Goal: Task Accomplishment & Management: Manage account settings

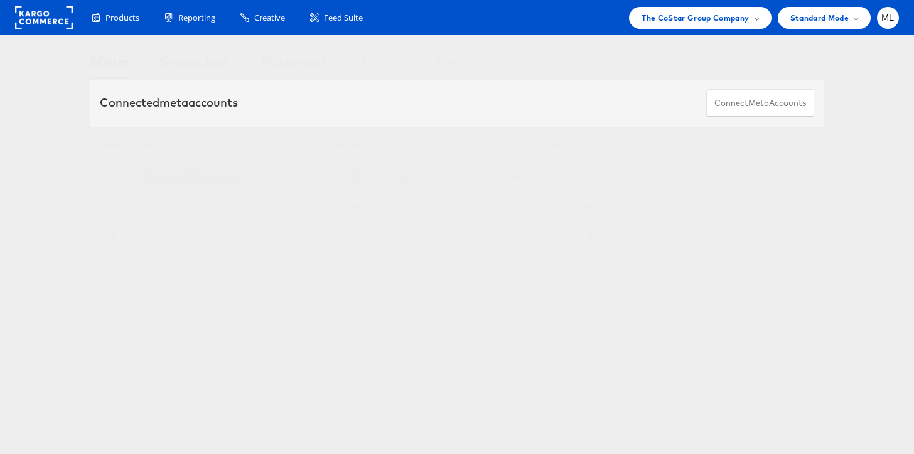
click at [198, 174] on link "[DOMAIN_NAME] Retargeting" at bounding box center [189, 176] width 95 height 9
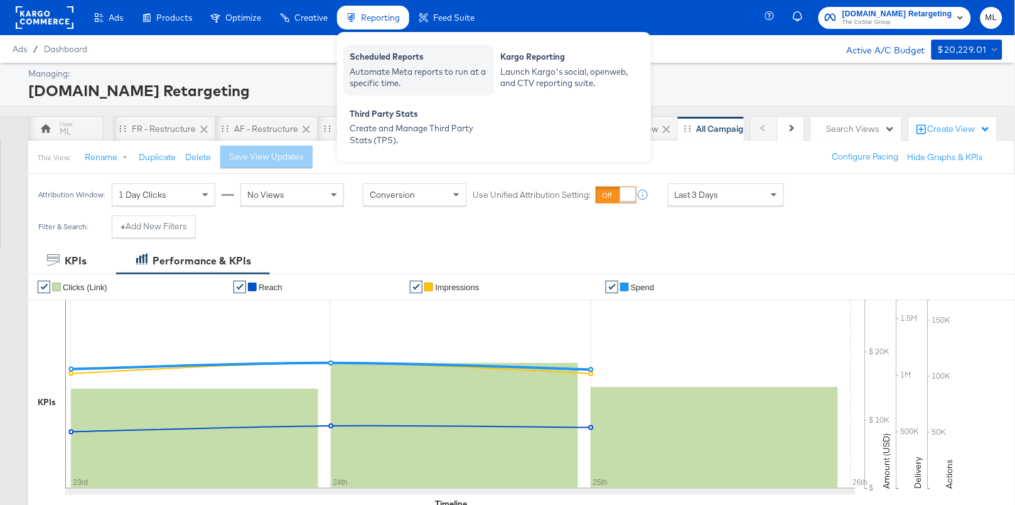
click at [375, 55] on div "Scheduled Reports" at bounding box center [419, 58] width 138 height 15
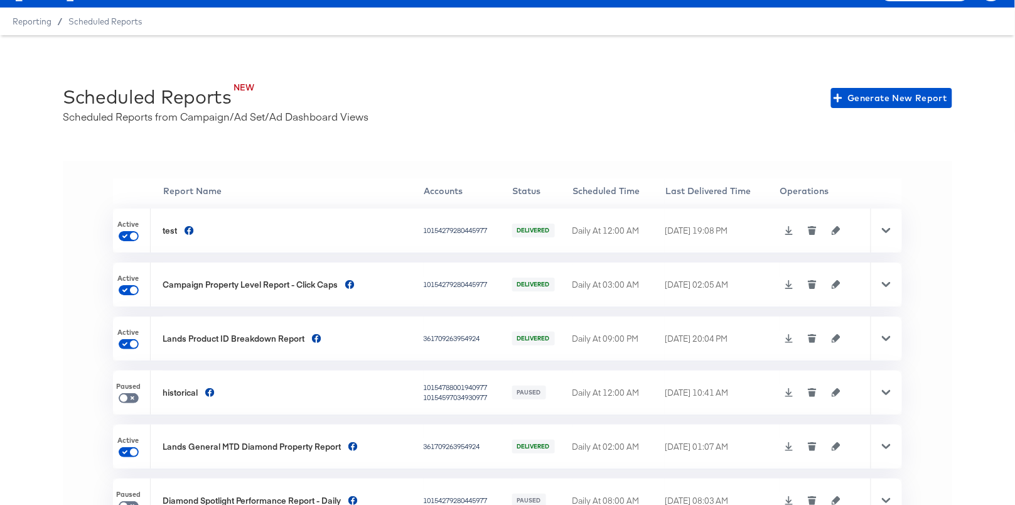
drag, startPoint x: 163, startPoint y: 284, endPoint x: 323, endPoint y: 283, distance: 160.7
click at [314, 283] on div "Campaign Property Level Report - Click Caps" at bounding box center [250, 285] width 175 height 12
drag, startPoint x: 339, startPoint y: 284, endPoint x: 162, endPoint y: 283, distance: 177.0
click at [162, 283] on tr "Active Campaign Property Level Report - Click Caps 10154279280445977 DELIVERED …" at bounding box center [507, 284] width 789 height 44
copy tr "Campaign Property Level Report - Click Caps"
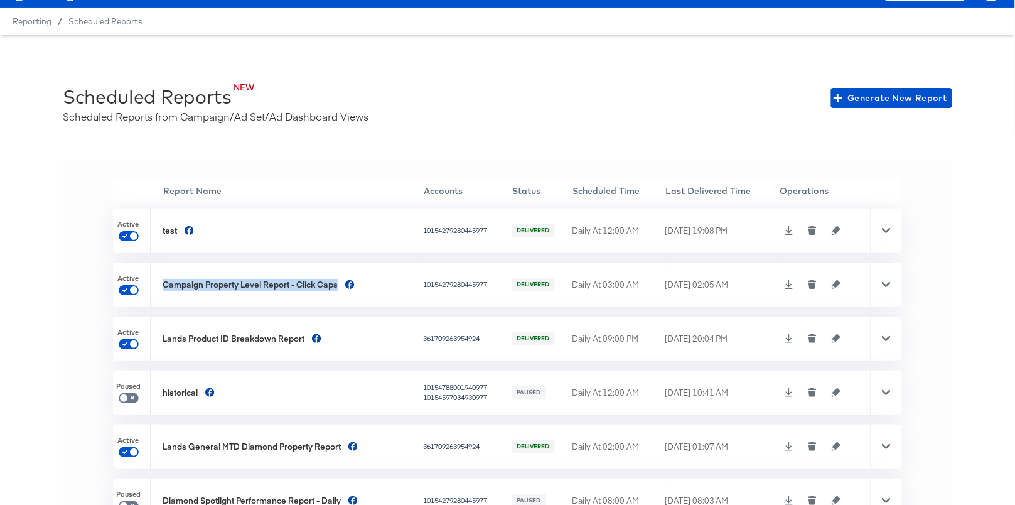
click at [835, 284] on icon "button" at bounding box center [836, 284] width 9 height 9
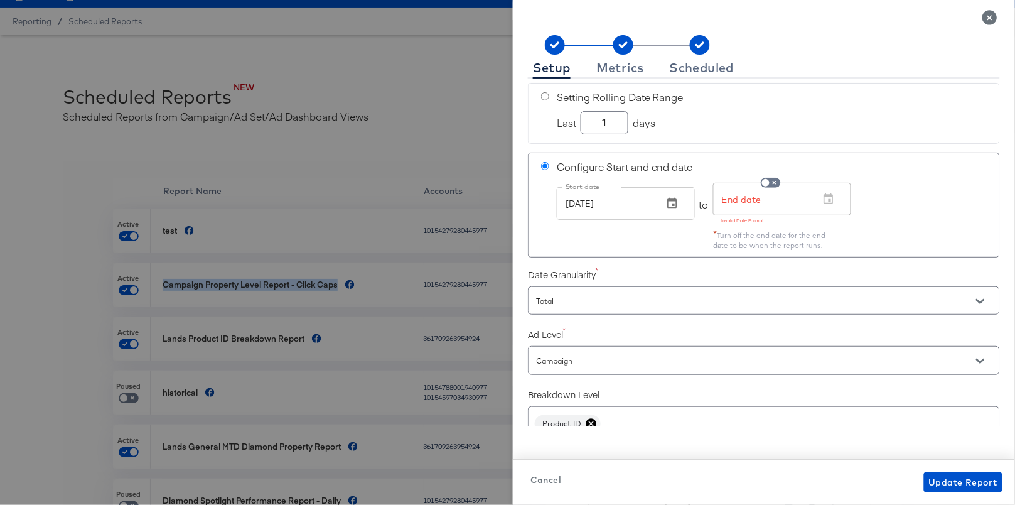
scroll to position [36, 0]
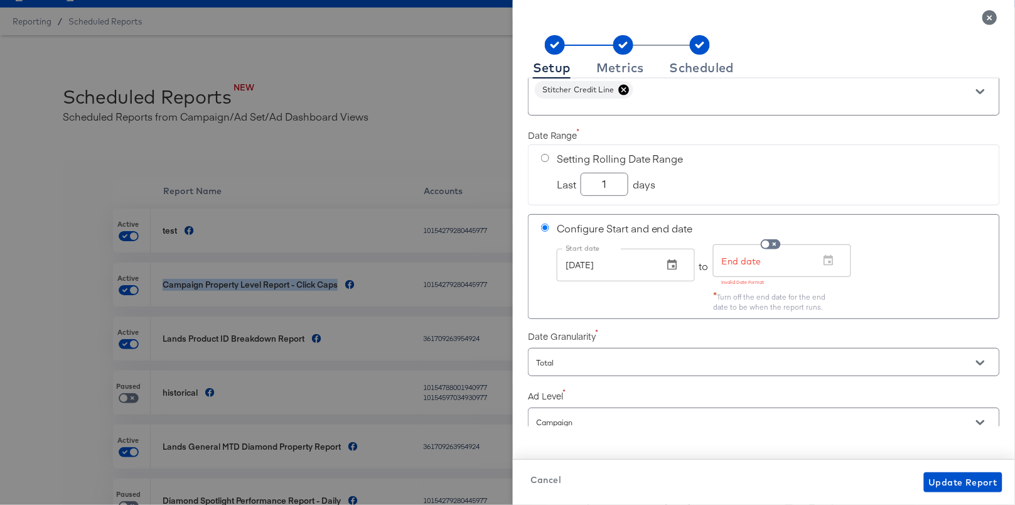
click at [551, 482] on span "Cancel" at bounding box center [545, 480] width 31 height 16
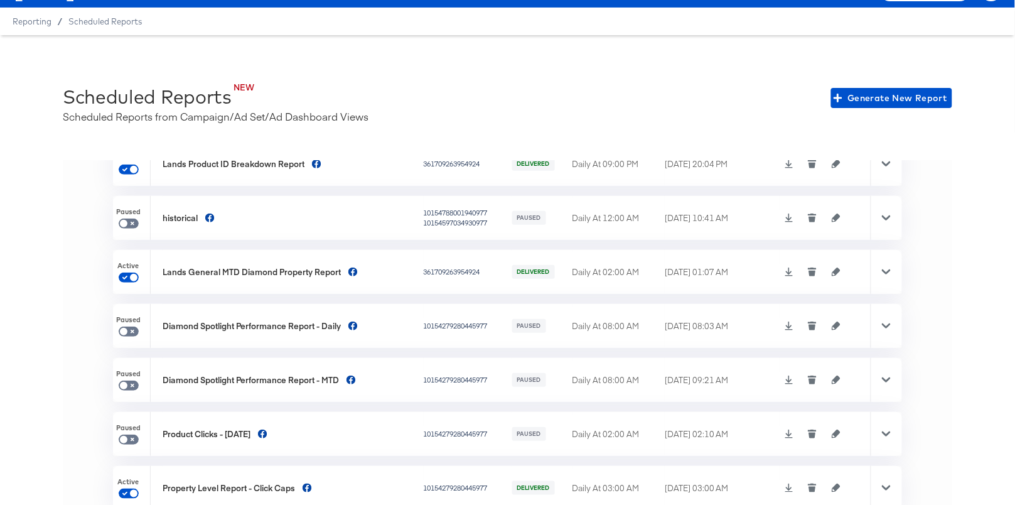
scroll to position [198, 0]
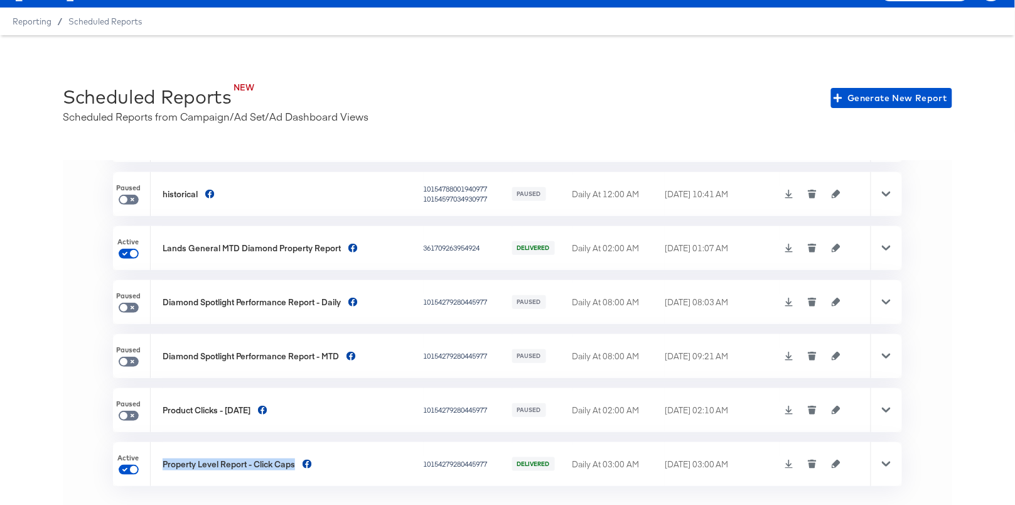
drag, startPoint x: 165, startPoint y: 461, endPoint x: 299, endPoint y: 465, distance: 133.7
click at [299, 465] on div "Property Level Report - Click Caps" at bounding box center [292, 464] width 258 height 12
copy div "Property Level Report - Click Caps"
